Goal: Task Accomplishment & Management: Manage account settings

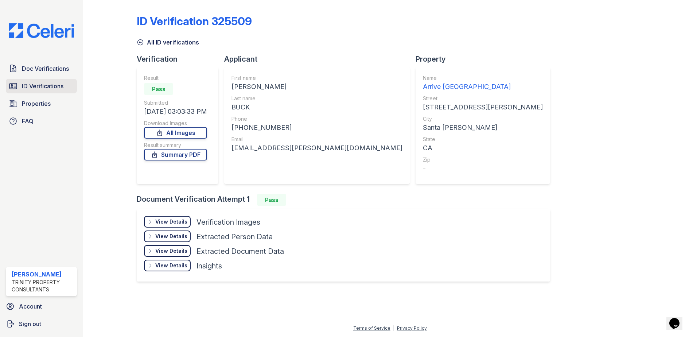
click at [47, 84] on span "ID Verifications" at bounding box center [43, 86] width 42 height 9
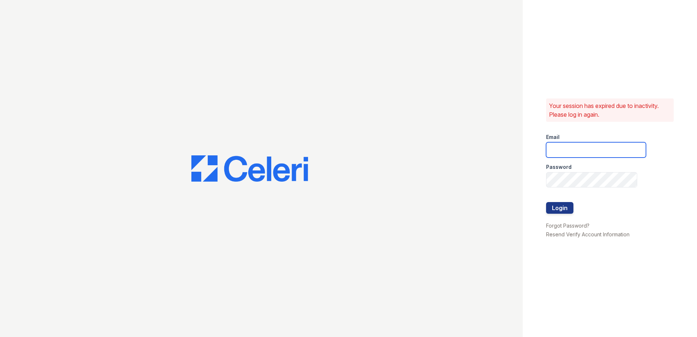
click at [557, 148] on input "email" at bounding box center [596, 149] width 100 height 15
type input "[EMAIL_ADDRESS][DOMAIN_NAME]"
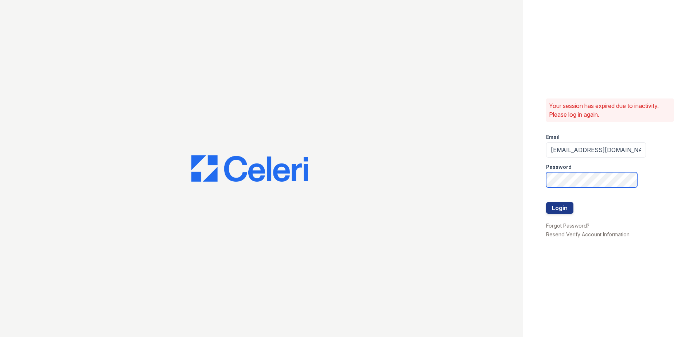
click at [546, 202] on button "Login" at bounding box center [559, 208] width 27 height 12
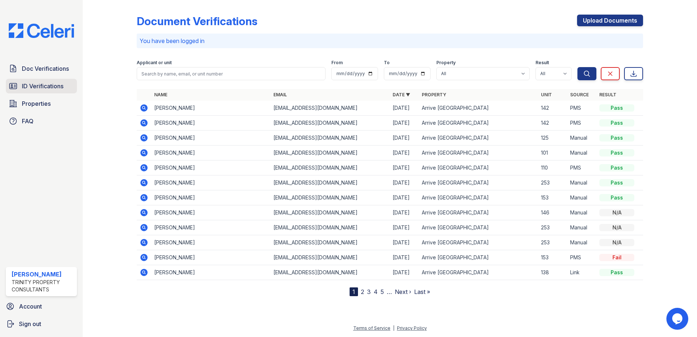
click at [44, 86] on span "ID Verifications" at bounding box center [43, 86] width 42 height 9
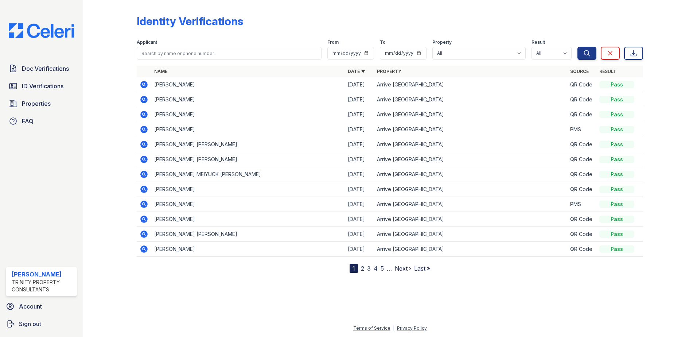
click at [124, 132] on div at bounding box center [115, 138] width 42 height 270
